Goal: Entertainment & Leisure: Consume media (video, audio)

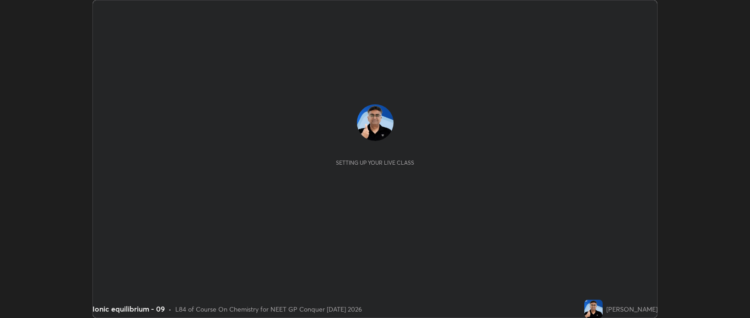
scroll to position [318, 750]
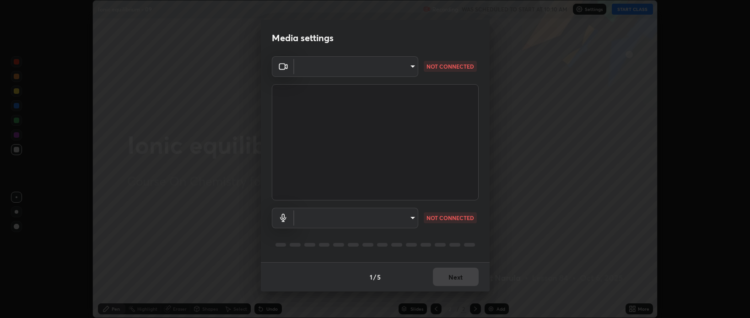
type input "bcb9d7dafccbd8d00e6ada9b6dd7e52ba20ca67bbbba0d0563dd421ab33f40a5"
type input "default"
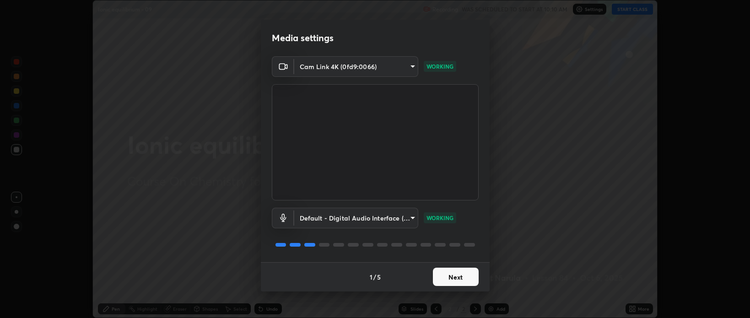
click at [468, 277] on button "Next" at bounding box center [456, 277] width 46 height 18
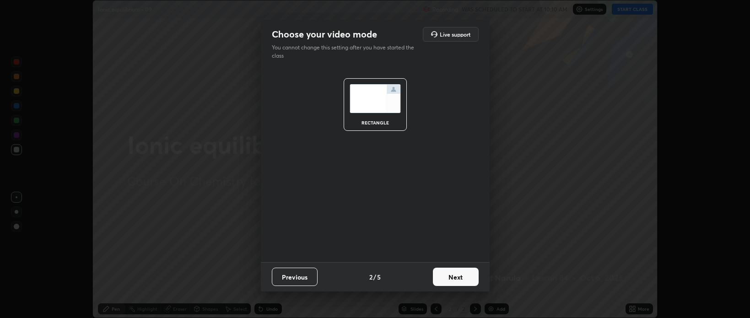
click at [469, 277] on button "Next" at bounding box center [456, 277] width 46 height 18
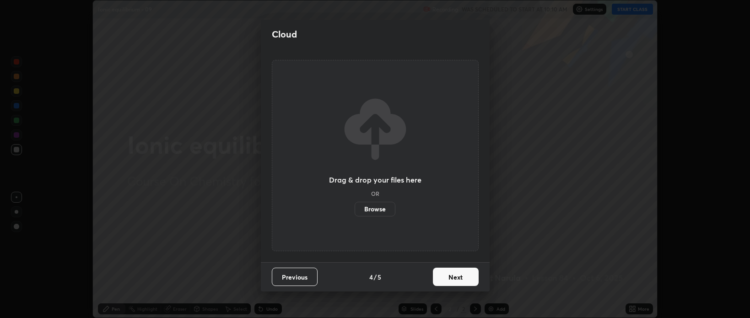
click at [462, 280] on button "Next" at bounding box center [456, 277] width 46 height 18
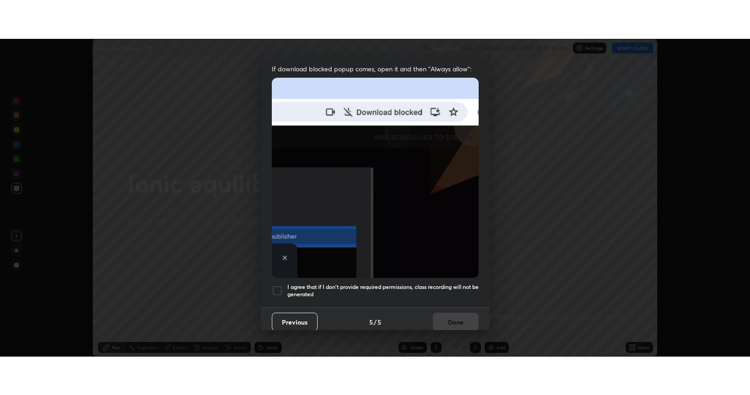
scroll to position [185, 0]
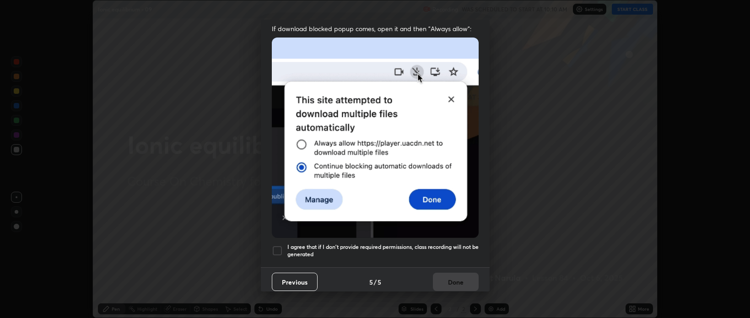
click at [447, 244] on h5 "I agree that if I don't provide required permissions, class recording will not …" at bounding box center [382, 251] width 191 height 14
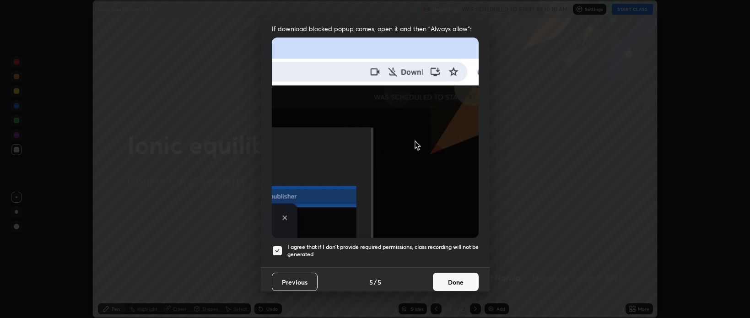
click at [453, 278] on button "Done" at bounding box center [456, 282] width 46 height 18
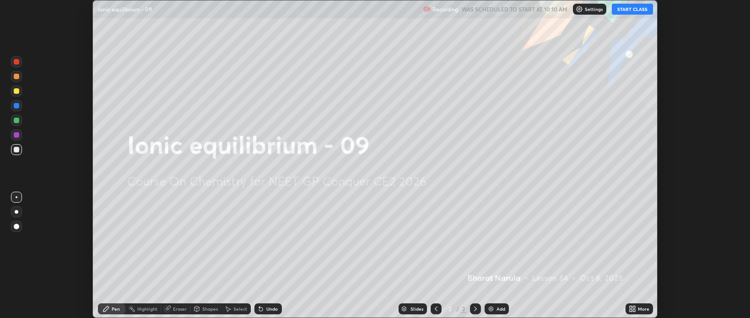
click at [625, 11] on button "START CLASS" at bounding box center [632, 9] width 41 height 11
click at [491, 309] on img at bounding box center [490, 308] width 7 height 7
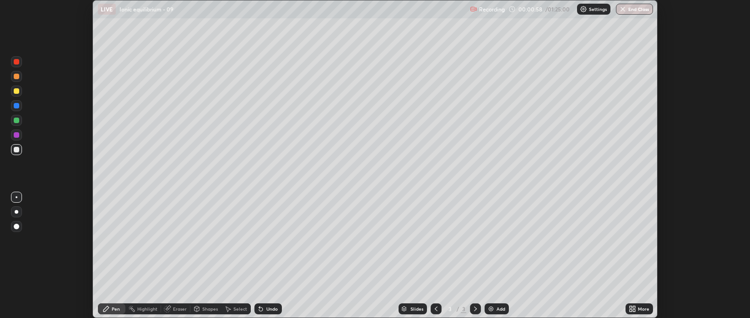
click at [493, 309] on img at bounding box center [490, 308] width 7 height 7
click at [435, 309] on icon at bounding box center [436, 308] width 7 height 7
click at [631, 310] on icon at bounding box center [631, 310] width 2 height 2
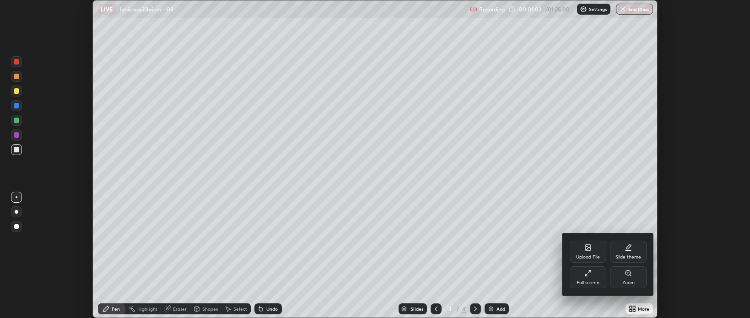
click at [588, 280] on div "Full screen" at bounding box center [588, 277] width 37 height 22
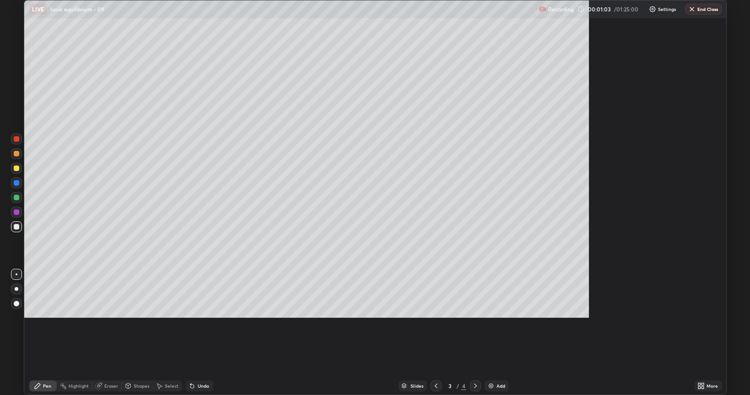
scroll to position [395, 750]
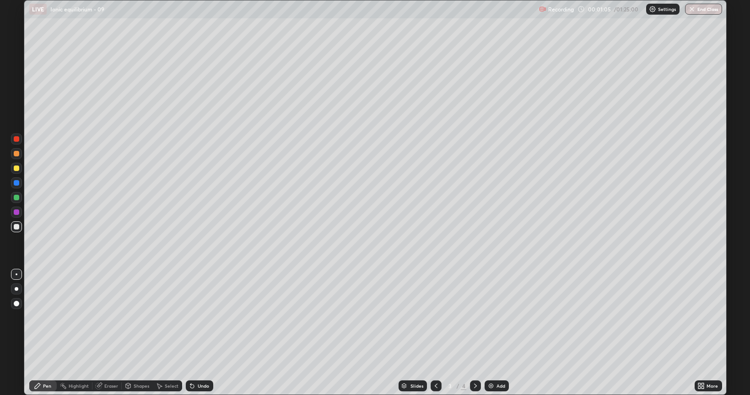
click at [17, 290] on div at bounding box center [17, 289] width 4 height 4
click at [18, 169] on div at bounding box center [16, 168] width 5 height 5
click at [16, 228] on div at bounding box center [16, 226] width 5 height 5
click at [474, 318] on icon at bounding box center [475, 386] width 7 height 7
click at [16, 216] on div at bounding box center [16, 212] width 11 height 11
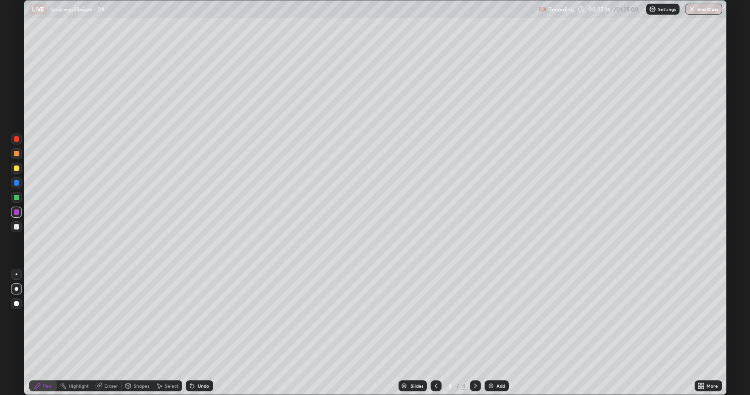
click at [16, 227] on div at bounding box center [16, 226] width 5 height 5
click at [491, 318] on img at bounding box center [490, 386] width 7 height 7
click at [14, 197] on div at bounding box center [16, 197] width 5 height 5
click at [99, 318] on icon at bounding box center [99, 385] width 5 height 5
click at [16, 289] on div at bounding box center [17, 289] width 4 height 4
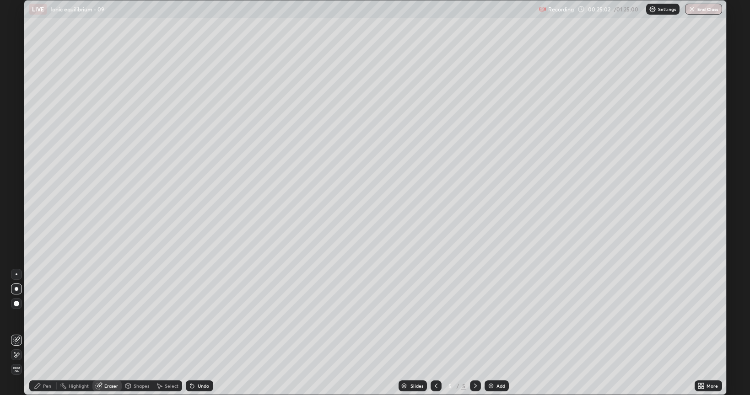
click at [38, 318] on div "Pen" at bounding box center [42, 386] width 27 height 11
click at [17, 226] on div at bounding box center [16, 226] width 5 height 5
click at [500, 318] on div "Add" at bounding box center [501, 386] width 9 height 5
click at [198, 318] on div "Undo" at bounding box center [199, 386] width 27 height 11
click at [198, 318] on div "Undo" at bounding box center [203, 386] width 11 height 5
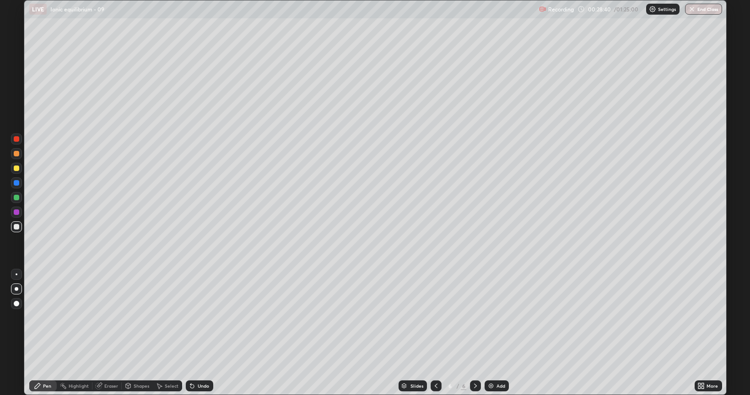
click at [693, 10] on img "button" at bounding box center [691, 8] width 7 height 7
click at [697, 12] on button "End Class" at bounding box center [703, 9] width 37 height 11
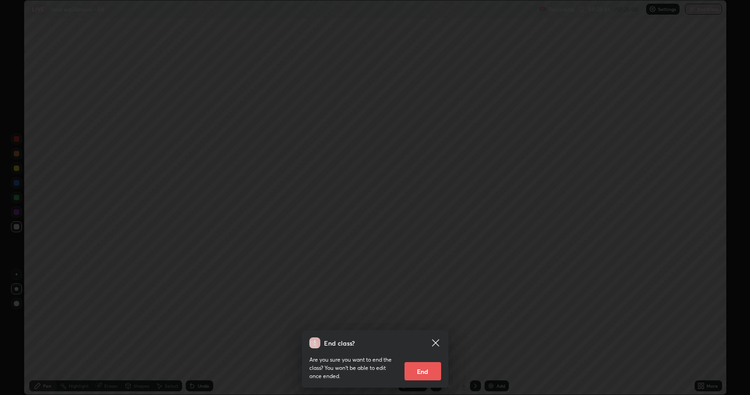
click at [421, 318] on button "End" at bounding box center [423, 372] width 37 height 18
